Goal: Transaction & Acquisition: Subscribe to service/newsletter

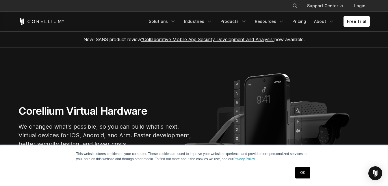
click at [300, 174] on link "OK" at bounding box center [302, 172] width 15 height 12
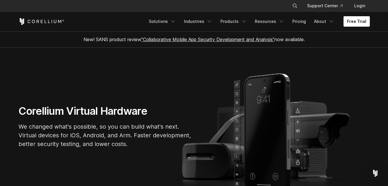
click at [361, 21] on link "Free Trial" at bounding box center [357, 21] width 26 height 10
